Goal: Task Accomplishment & Management: Use online tool/utility

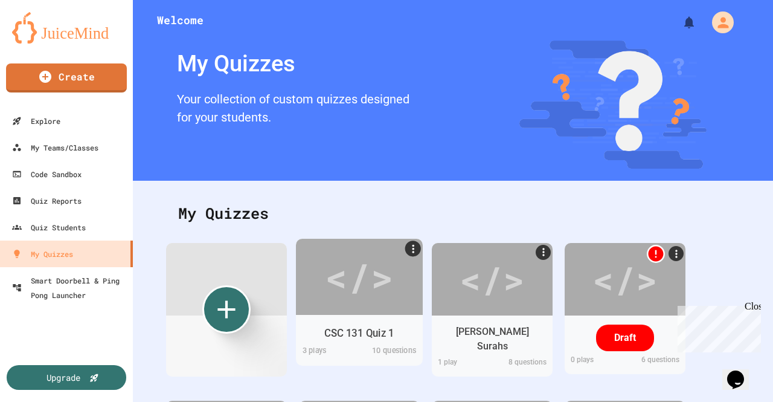
click at [378, 332] on div "CSC 131 Quiz 1" at bounding box center [359, 332] width 70 height 15
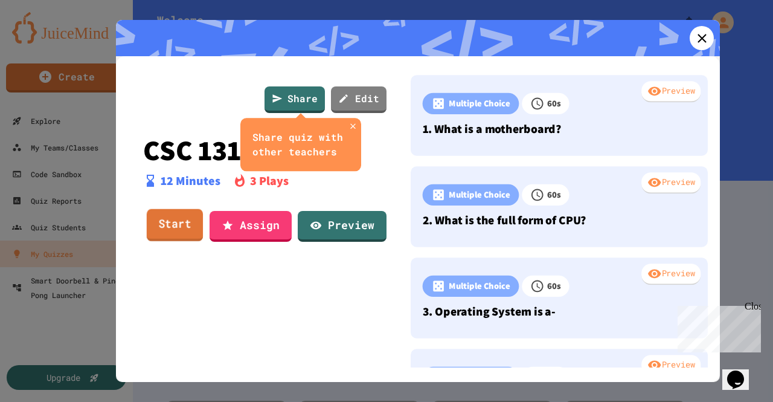
click at [175, 226] on link "Start" at bounding box center [175, 225] width 56 height 33
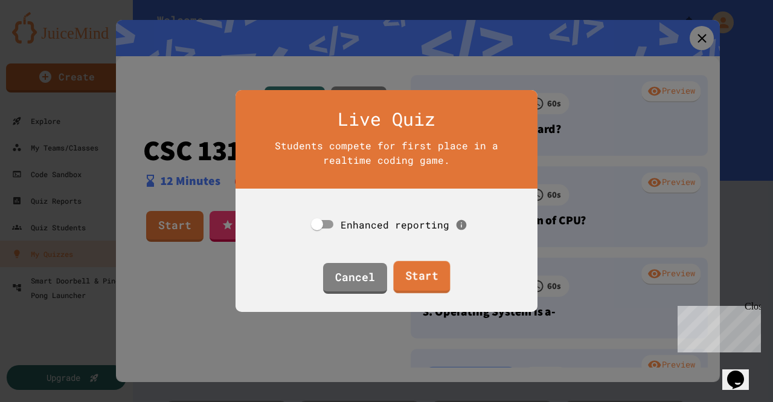
click at [426, 274] on link "Start" at bounding box center [421, 277] width 57 height 33
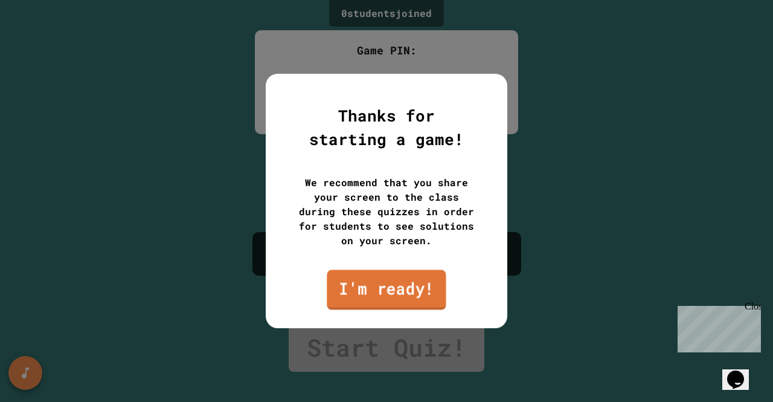
click at [395, 295] on link "I'm ready!" at bounding box center [386, 289] width 119 height 40
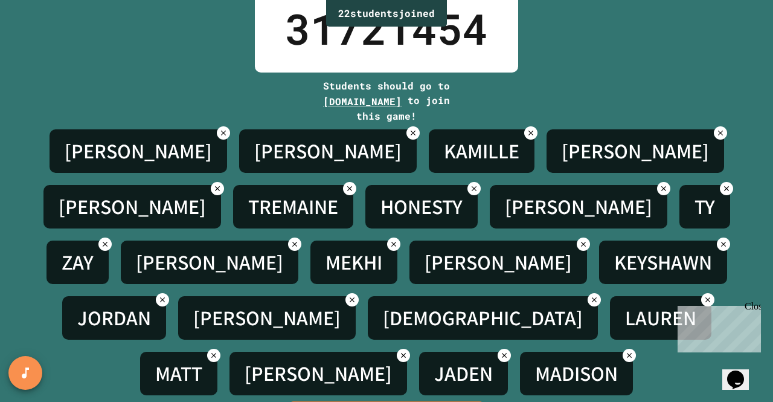
scroll to position [121, 0]
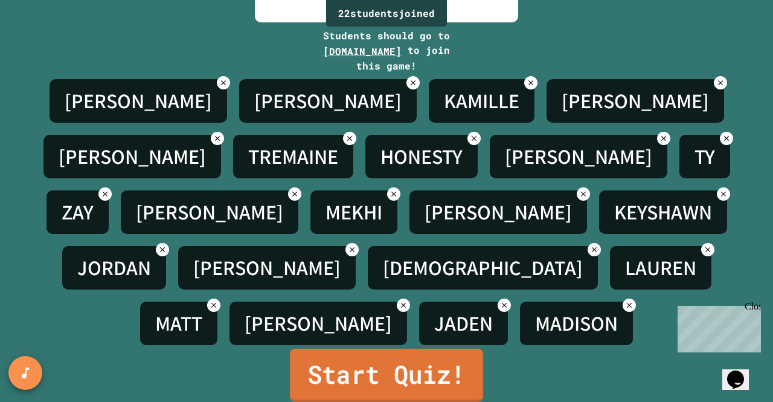
click at [375, 363] on link "Start Quiz!" at bounding box center [386, 375] width 193 height 53
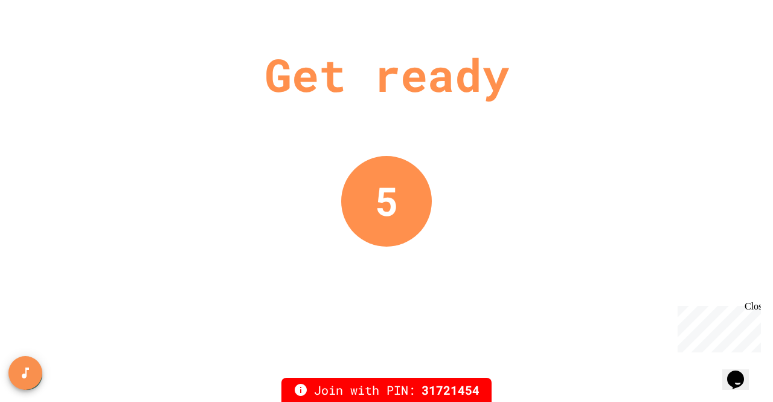
scroll to position [0, 0]
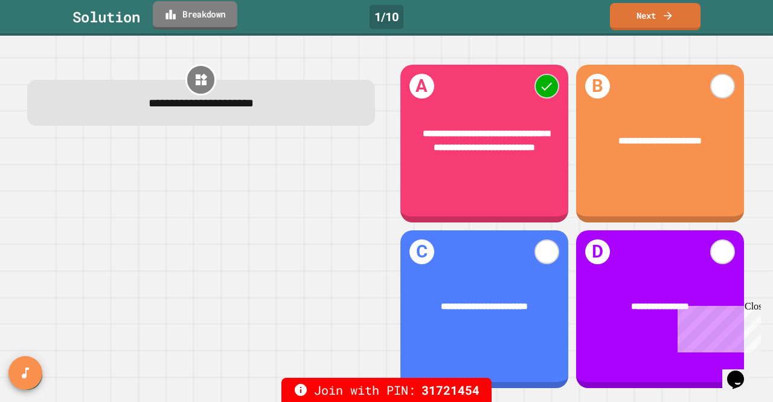
click at [190, 19] on link "Breakdown" at bounding box center [195, 15] width 85 height 28
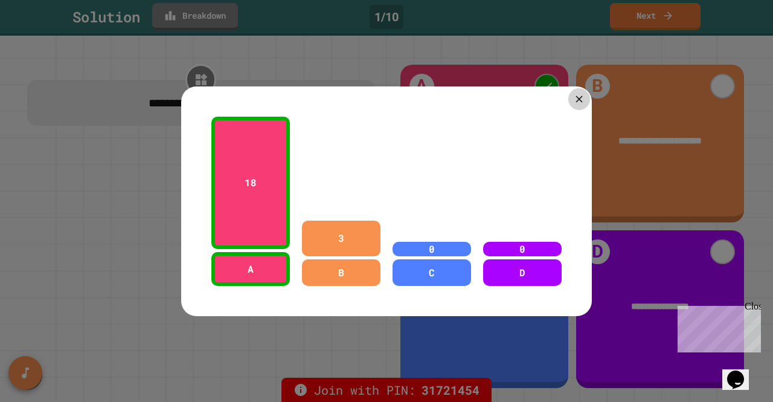
click at [576, 95] on icon at bounding box center [579, 98] width 7 height 7
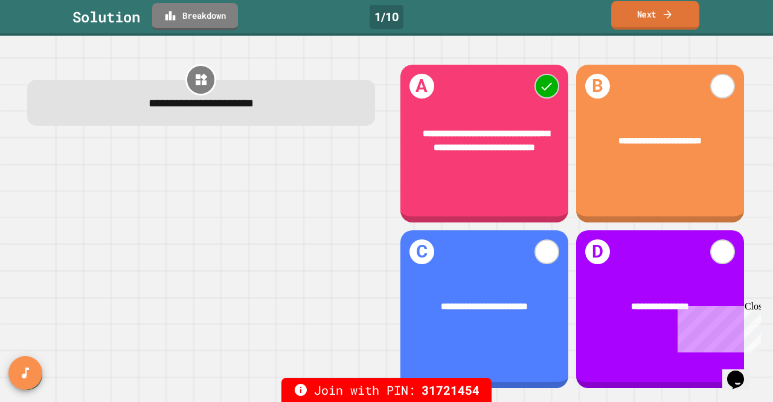
click at [642, 18] on link "Next" at bounding box center [655, 15] width 88 height 28
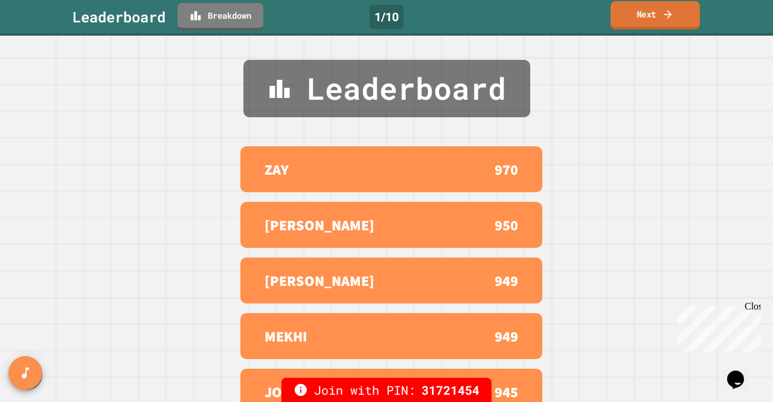
click at [640, 18] on link "Next" at bounding box center [655, 15] width 89 height 28
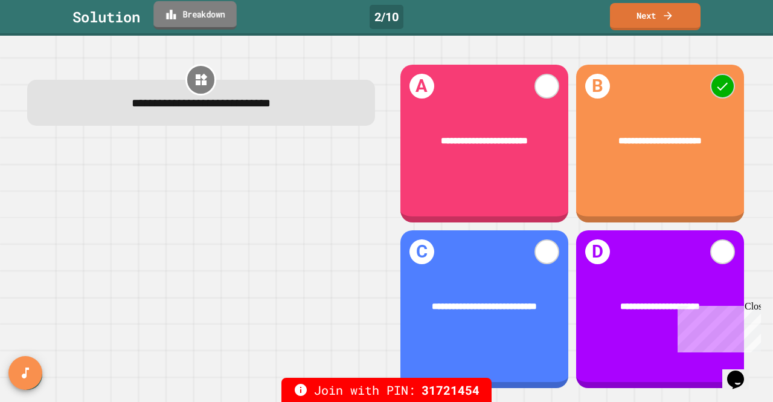
click at [202, 22] on link "Breakdown" at bounding box center [194, 15] width 83 height 28
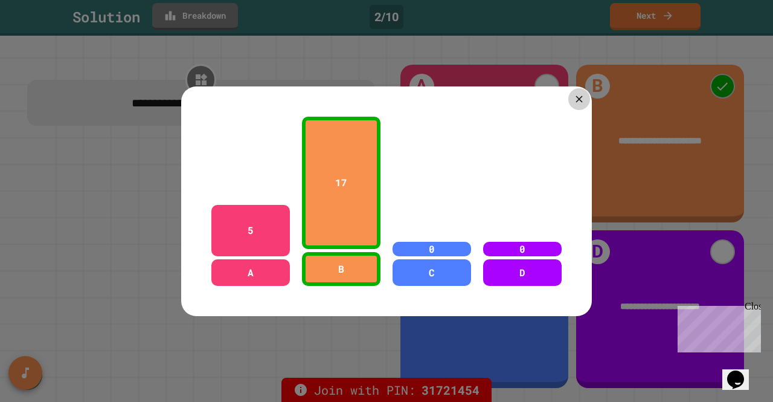
click at [573, 97] on icon at bounding box center [578, 98] width 11 height 11
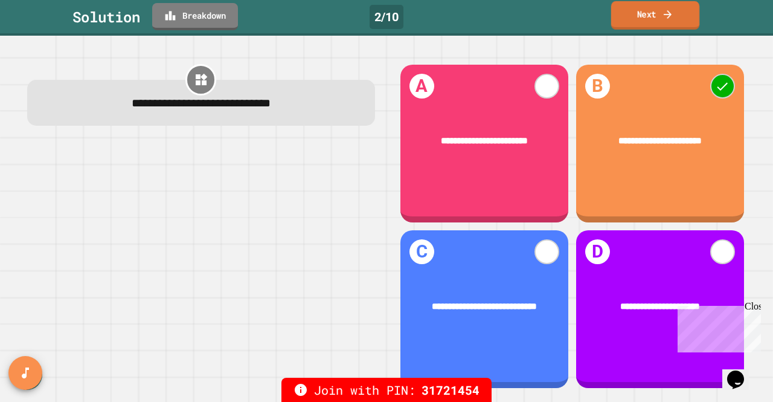
click at [627, 19] on link "Next" at bounding box center [655, 15] width 88 height 28
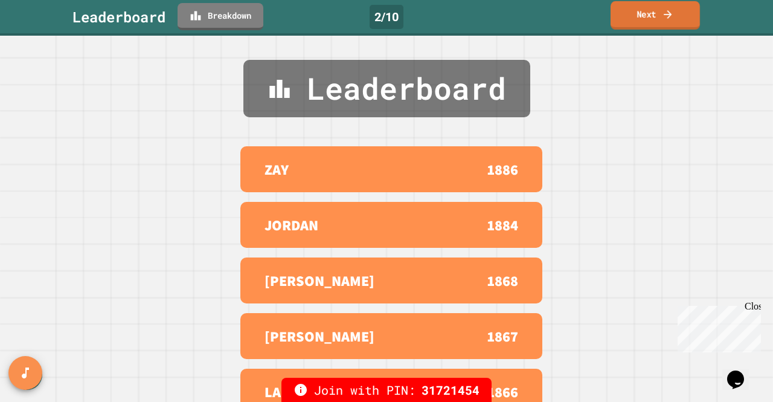
click at [657, 19] on link "Next" at bounding box center [655, 15] width 89 height 28
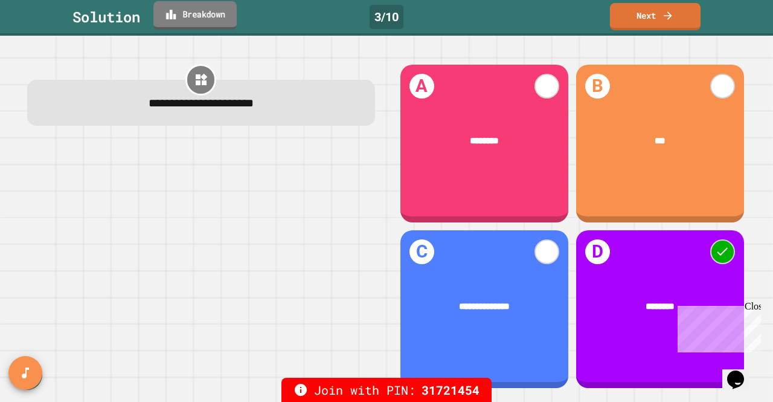
click at [217, 10] on link "Breakdown" at bounding box center [194, 15] width 83 height 28
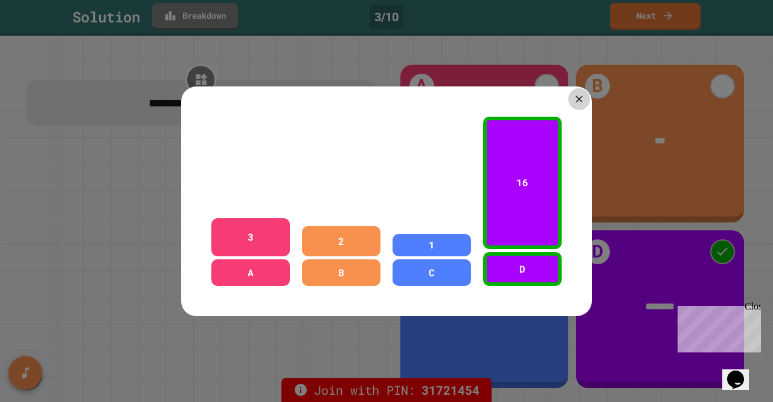
click at [574, 93] on icon at bounding box center [578, 98] width 11 height 11
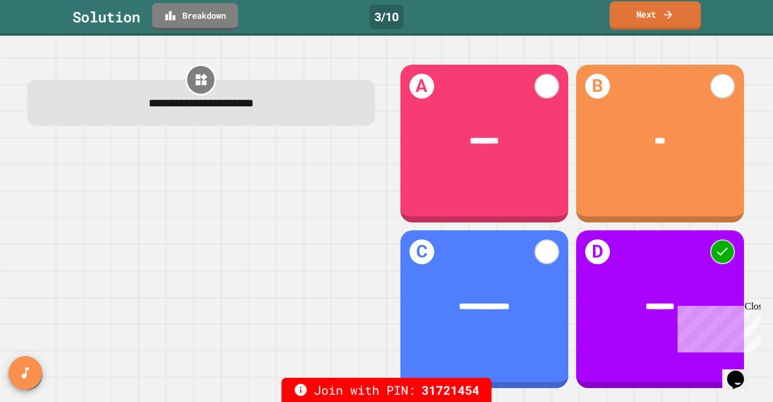
click at [655, 7] on link "Next" at bounding box center [655, 15] width 91 height 28
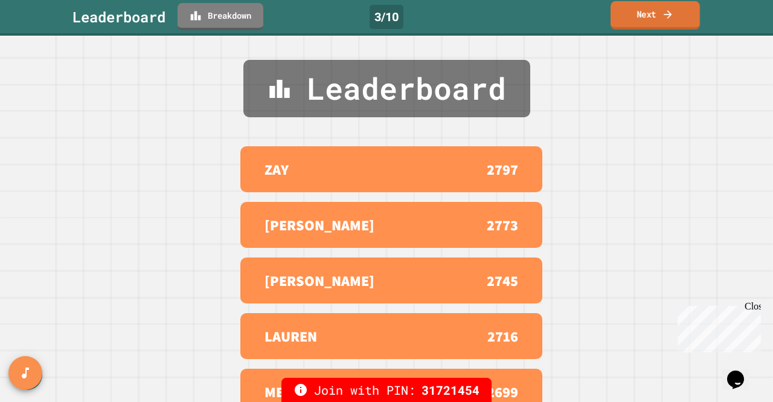
click at [653, 14] on link "Next" at bounding box center [655, 15] width 89 height 28
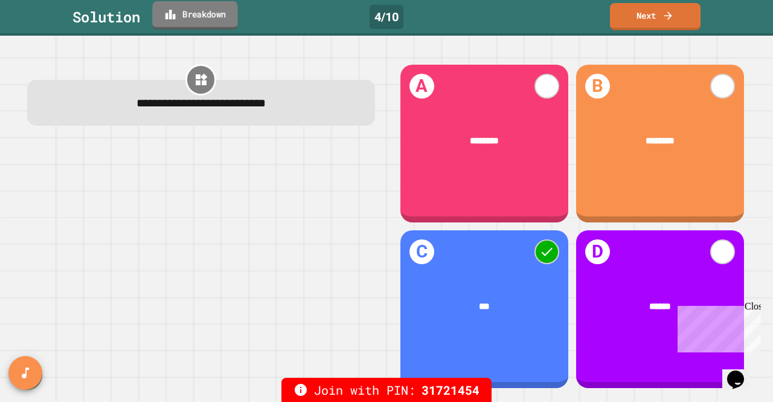
click at [195, 10] on link "Breakdown" at bounding box center [194, 15] width 85 height 28
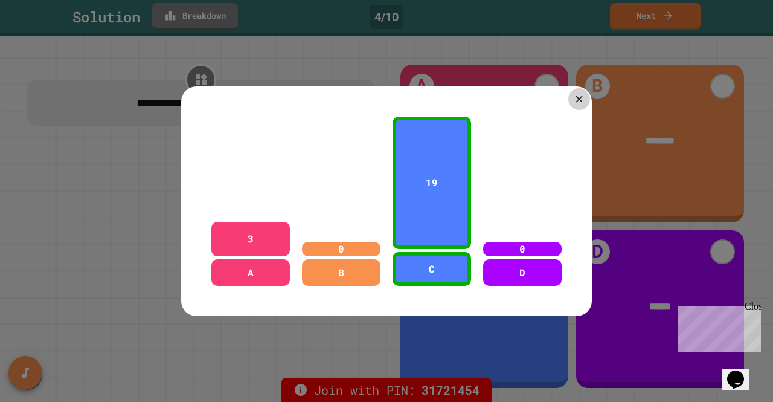
click at [576, 98] on icon at bounding box center [578, 98] width 11 height 11
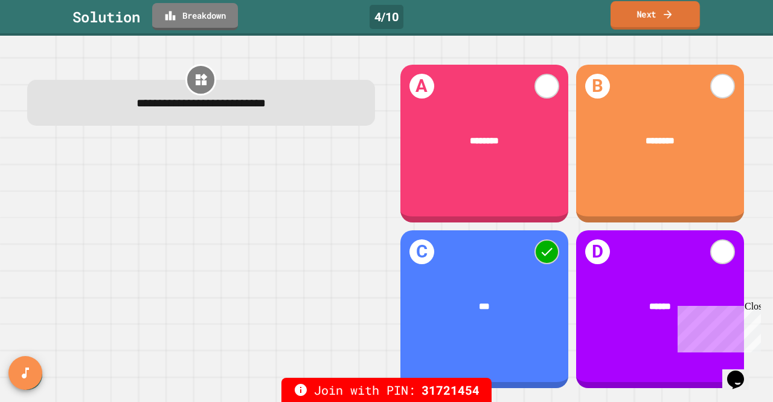
click at [682, 21] on link "Next" at bounding box center [655, 15] width 89 height 28
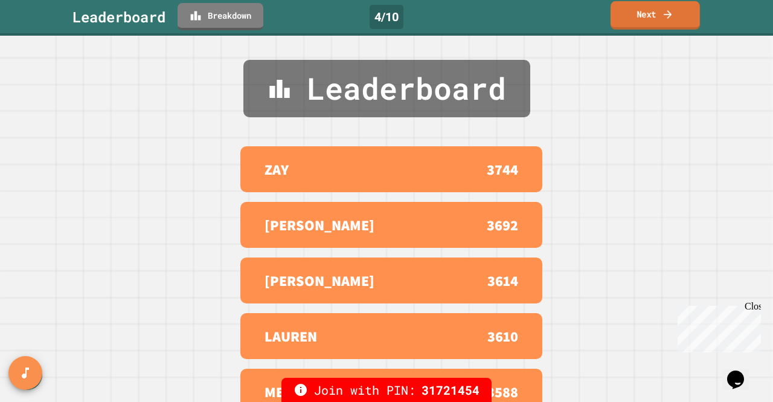
click at [682, 21] on link "Next" at bounding box center [655, 15] width 89 height 28
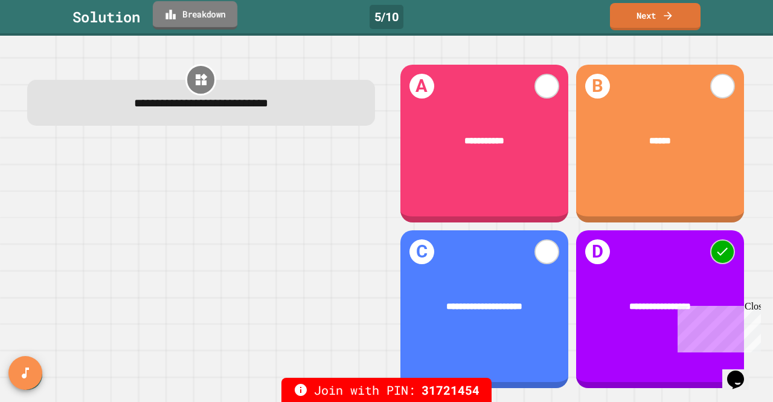
click at [215, 10] on link "Breakdown" at bounding box center [195, 15] width 85 height 28
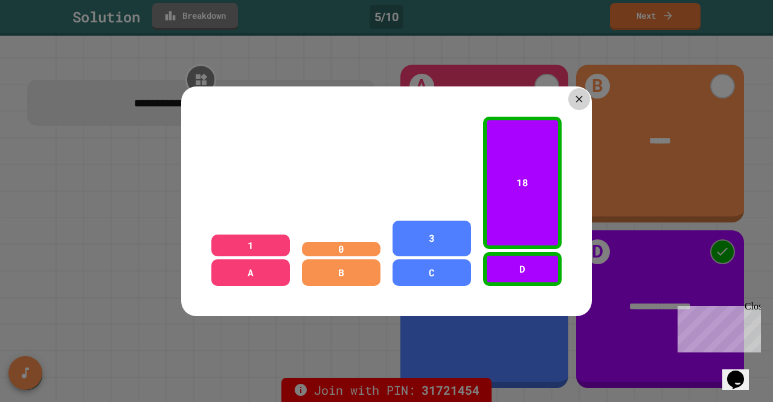
click at [576, 98] on icon at bounding box center [578, 98] width 11 height 11
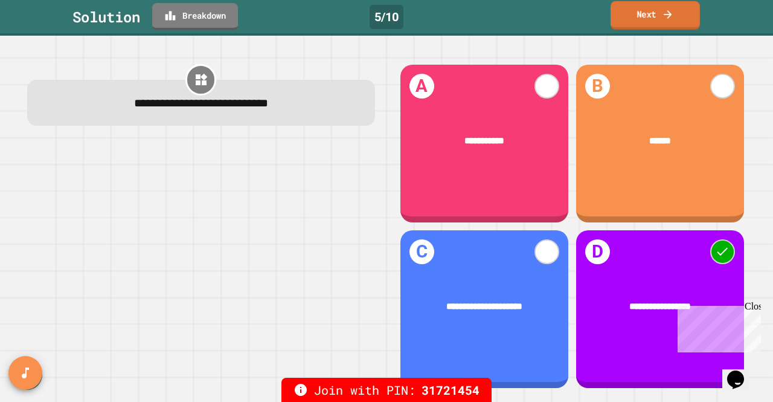
click at [655, 11] on link "Next" at bounding box center [655, 15] width 89 height 28
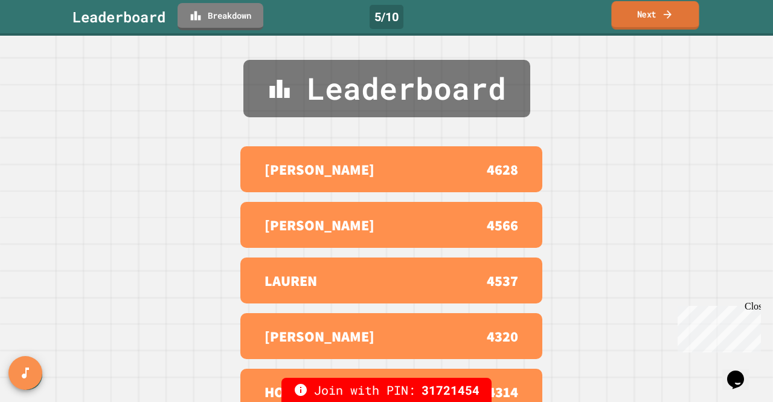
click at [649, 23] on link "Next" at bounding box center [655, 15] width 88 height 28
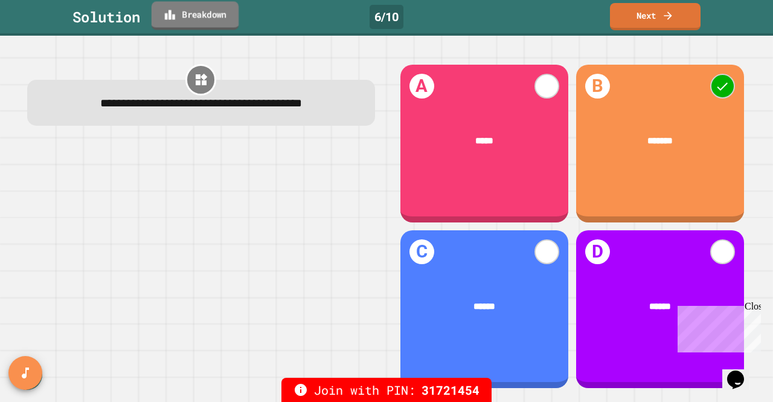
click at [219, 11] on link "Breakdown" at bounding box center [195, 15] width 87 height 28
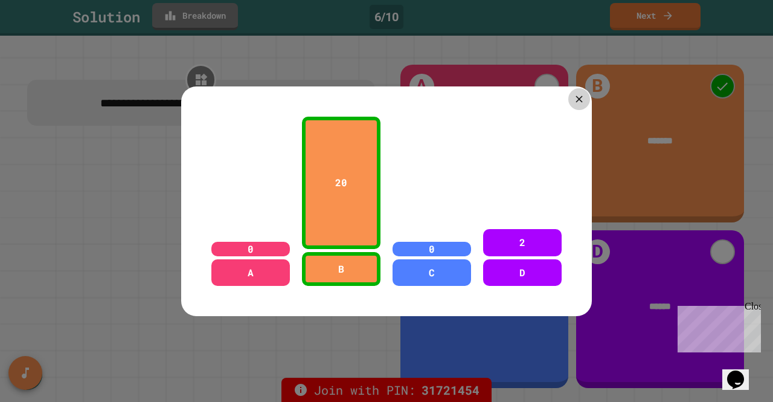
click at [573, 98] on icon at bounding box center [578, 98] width 11 height 11
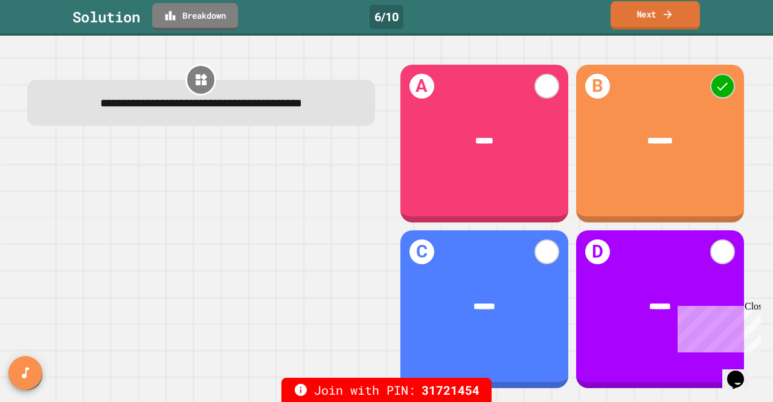
click at [662, 13] on icon at bounding box center [668, 14] width 12 height 13
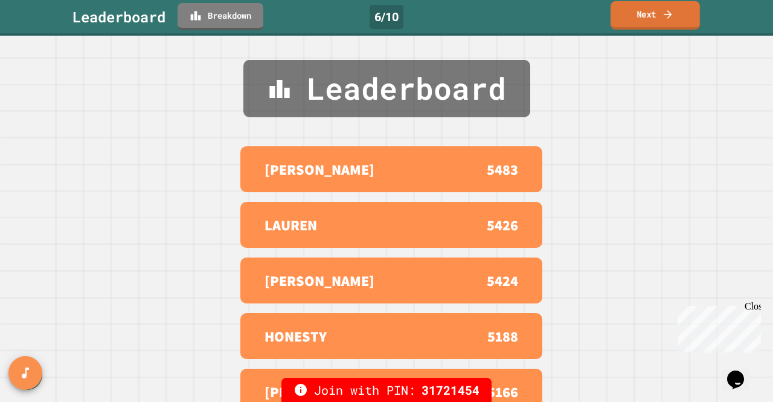
click at [662, 13] on icon at bounding box center [668, 14] width 12 height 13
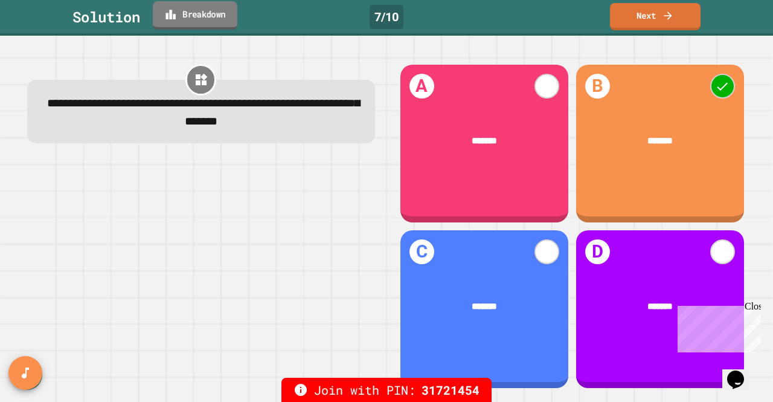
click at [196, 10] on link "Breakdown" at bounding box center [195, 15] width 85 height 28
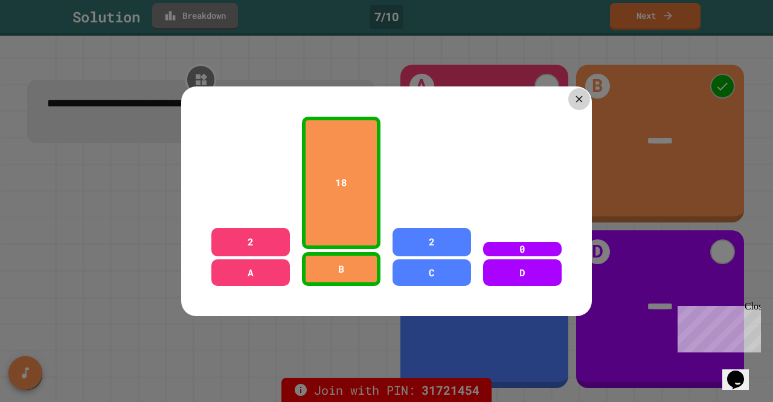
click at [576, 95] on icon at bounding box center [579, 98] width 7 height 7
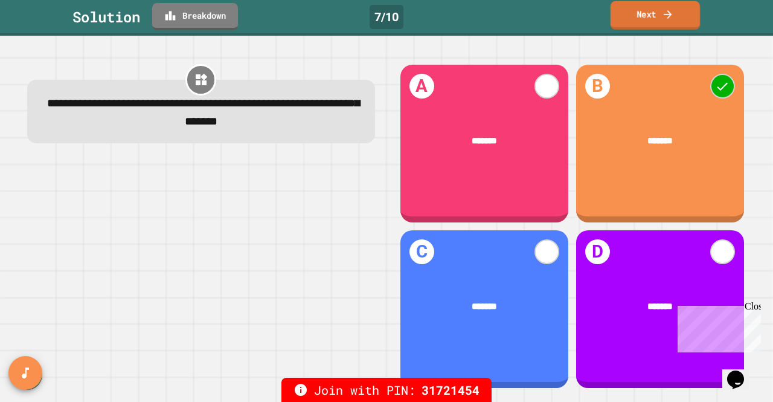
click at [648, 10] on link "Next" at bounding box center [655, 15] width 89 height 28
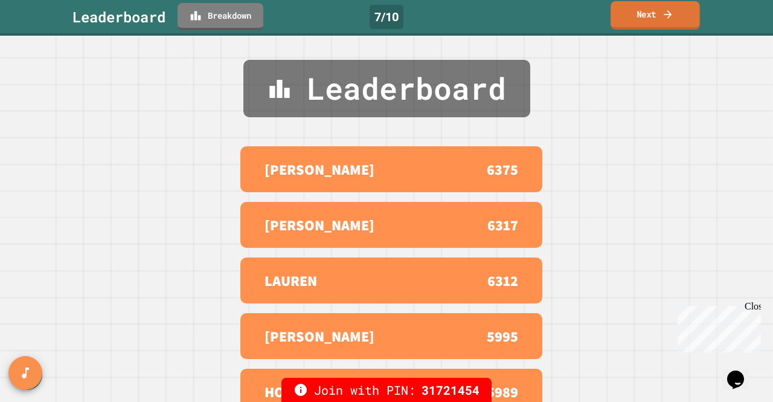
click at [639, 18] on link "Next" at bounding box center [655, 15] width 89 height 28
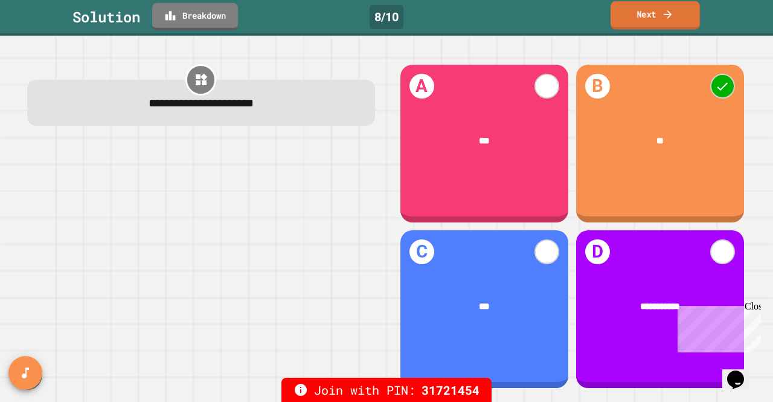
click at [657, 21] on link "Next" at bounding box center [655, 15] width 89 height 28
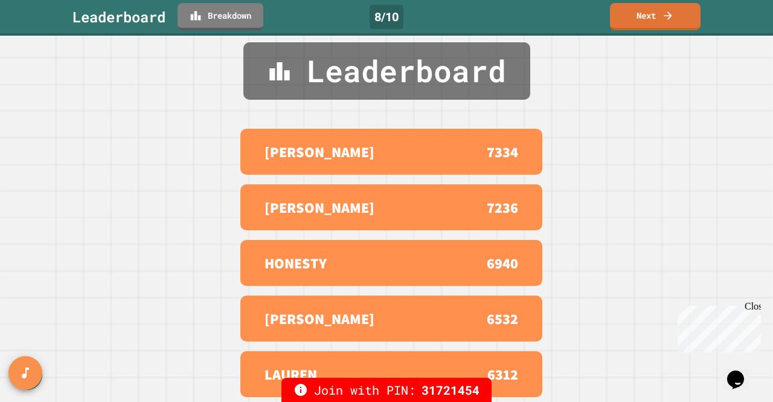
scroll to position [27, 0]
click at [674, 16] on icon at bounding box center [668, 14] width 12 height 13
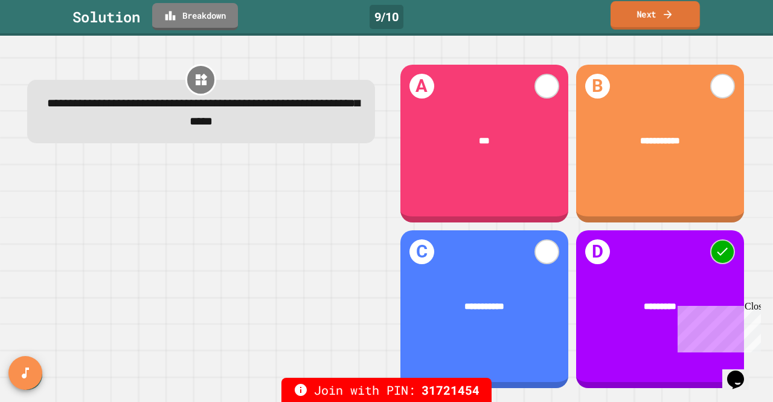
click at [633, 18] on link "Next" at bounding box center [655, 15] width 89 height 28
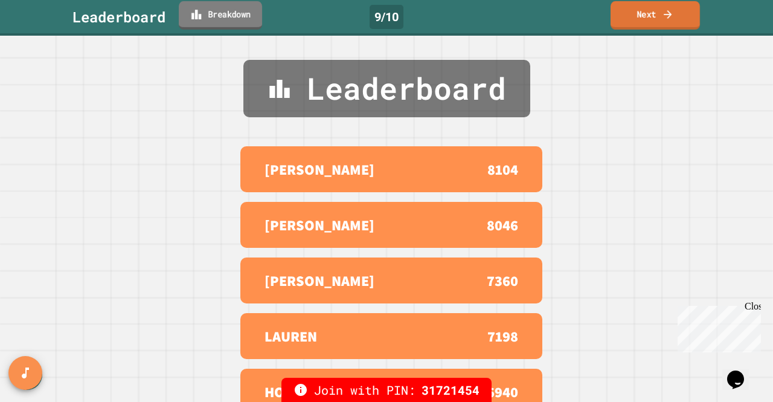
click at [213, 10] on link "Breakdown" at bounding box center [220, 15] width 83 height 28
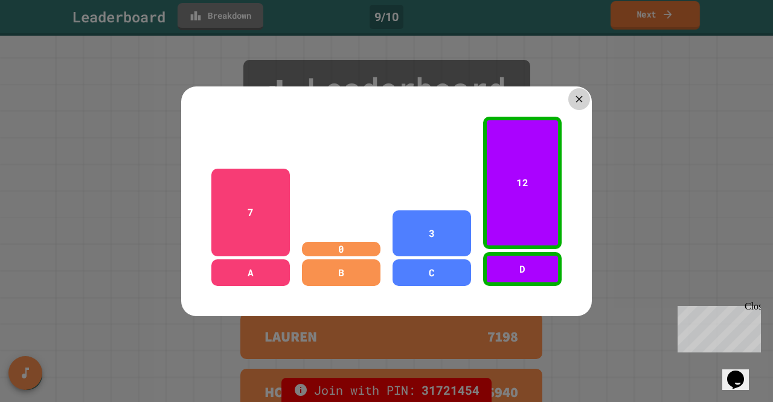
click at [574, 96] on icon at bounding box center [578, 98] width 11 height 11
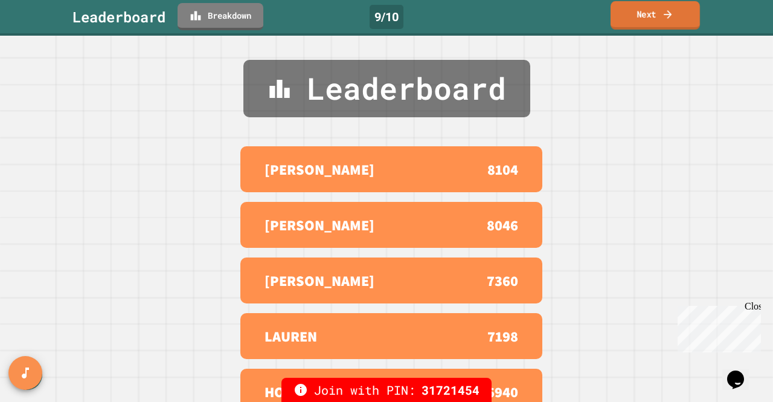
click at [648, 20] on link "Next" at bounding box center [655, 15] width 89 height 28
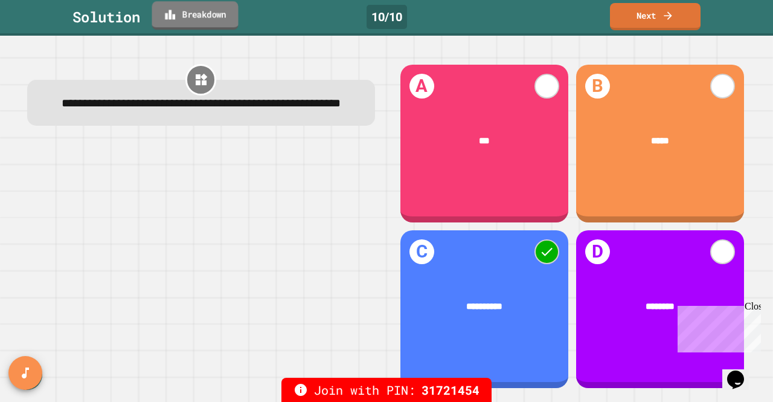
click at [211, 8] on link "Breakdown" at bounding box center [195, 15] width 86 height 28
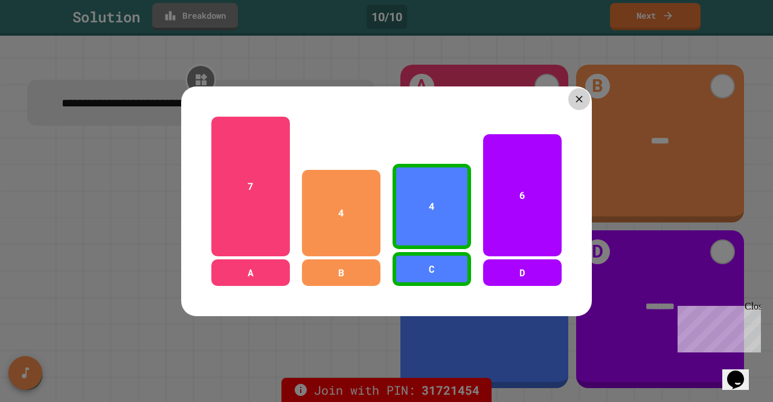
click at [573, 98] on icon at bounding box center [578, 98] width 11 height 11
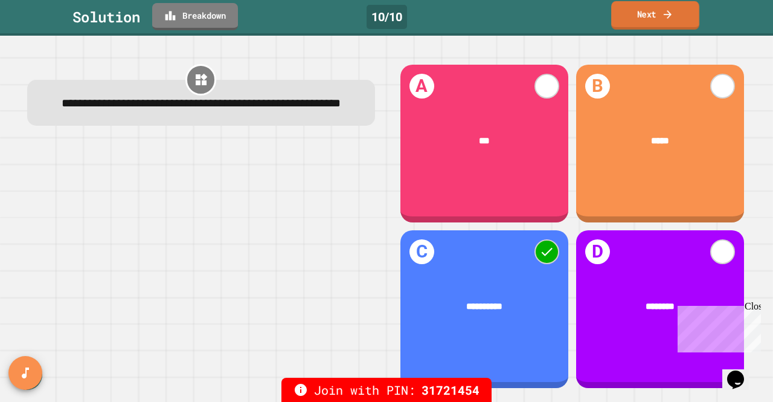
click at [643, 14] on link "Next" at bounding box center [655, 15] width 88 height 28
